Goal: Task Accomplishment & Management: Manage account settings

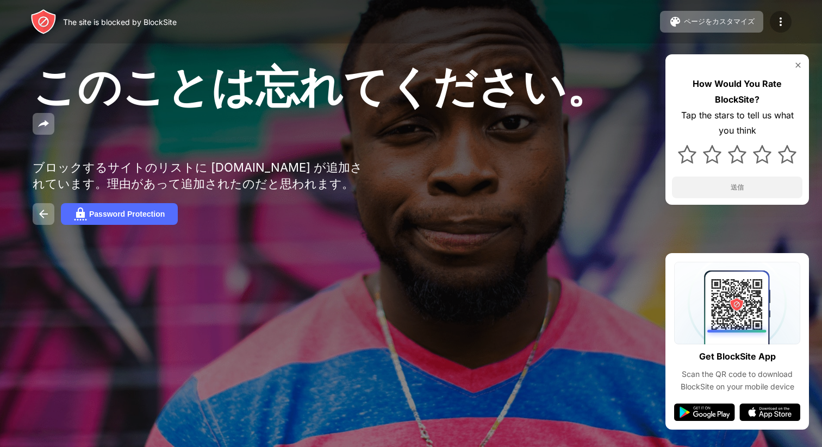
click at [783, 15] on img at bounding box center [780, 21] width 13 height 13
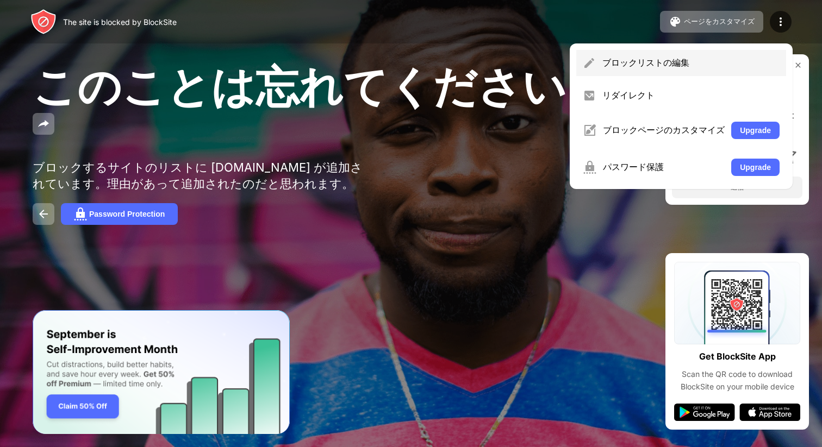
click at [675, 58] on div "ブロックリストの編集" at bounding box center [690, 63] width 177 height 12
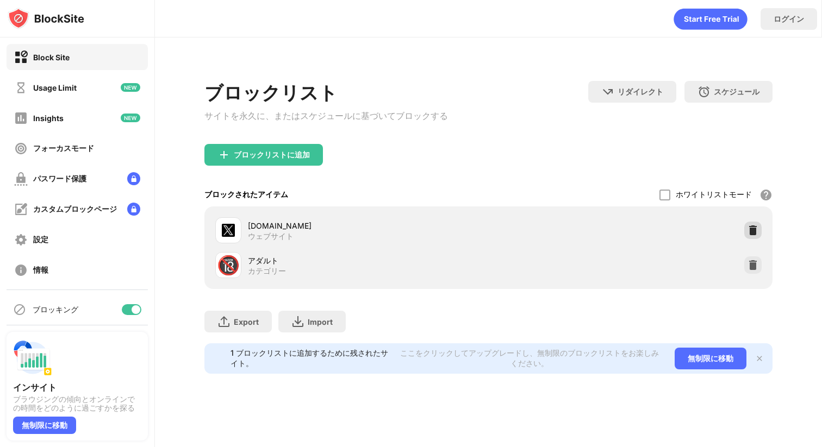
click at [758, 235] on div at bounding box center [752, 230] width 17 height 17
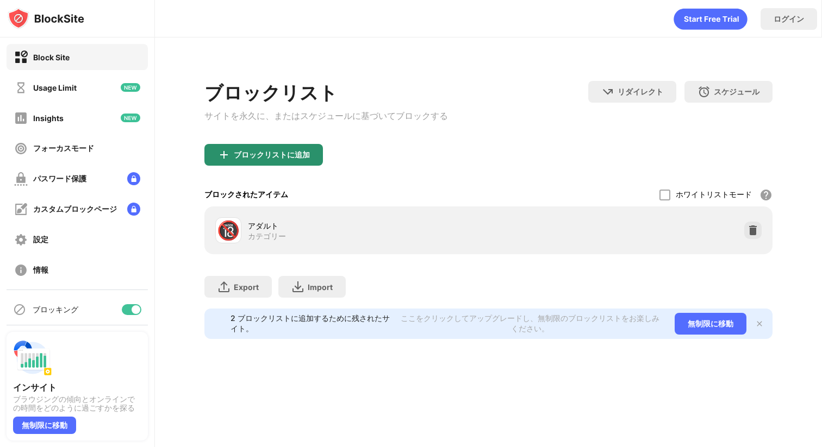
click at [301, 155] on div "ブロックリストに追加" at bounding box center [272, 155] width 76 height 9
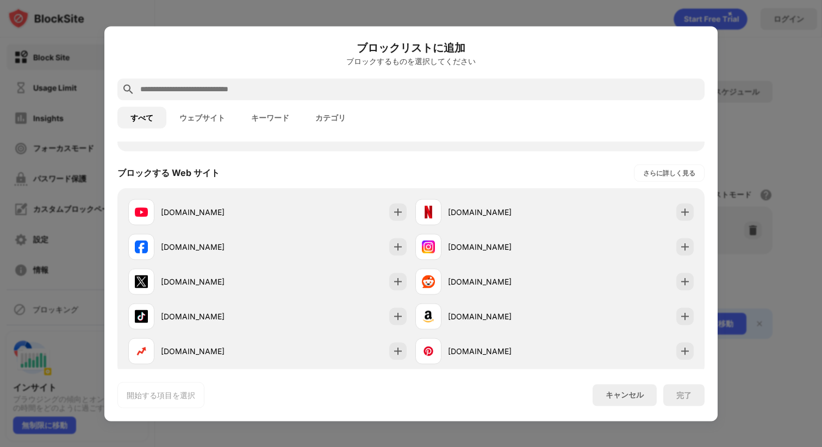
scroll to position [246, 0]
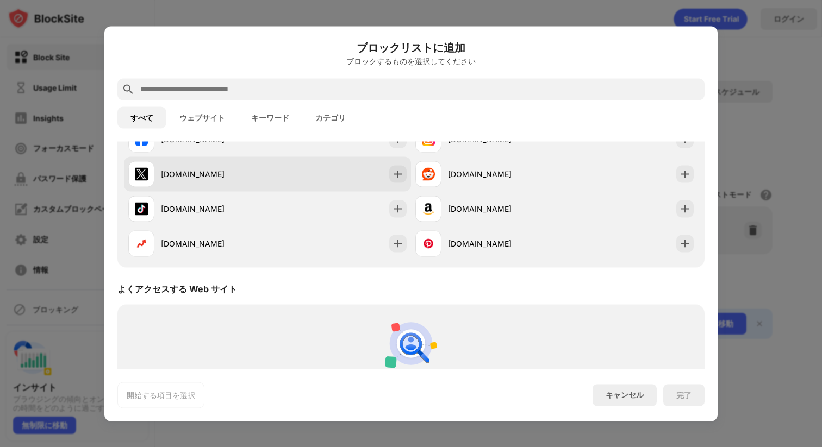
click at [186, 169] on div "[DOMAIN_NAME]" at bounding box center [214, 173] width 107 height 11
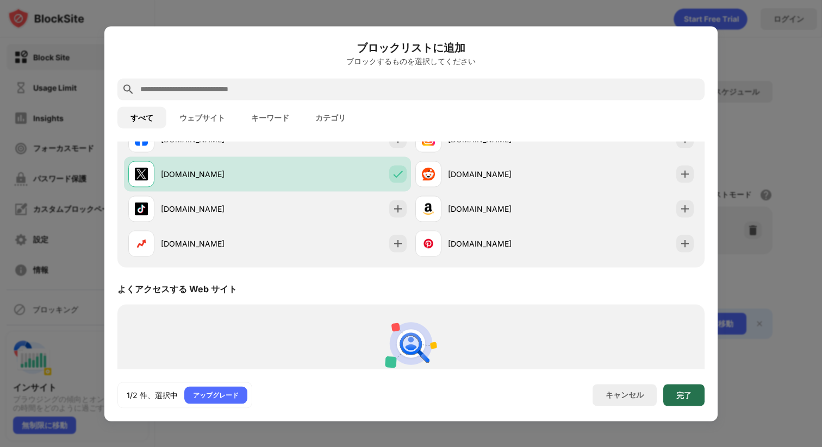
click at [683, 393] on div "完了" at bounding box center [683, 395] width 15 height 9
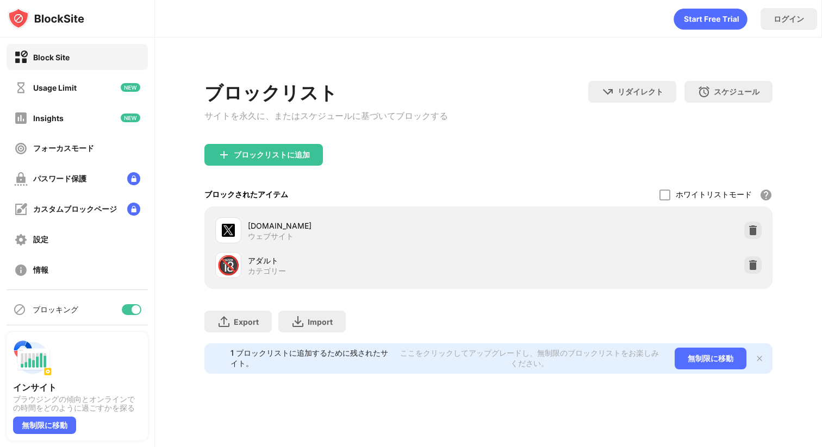
click at [585, 341] on div "Export ファイルのエクスポート (Web サイト アイテムのみ) Import ファイルのインポート (Web サイト アイテムのみ)" at bounding box center [488, 316] width 568 height 54
